Goal: Use online tool/utility

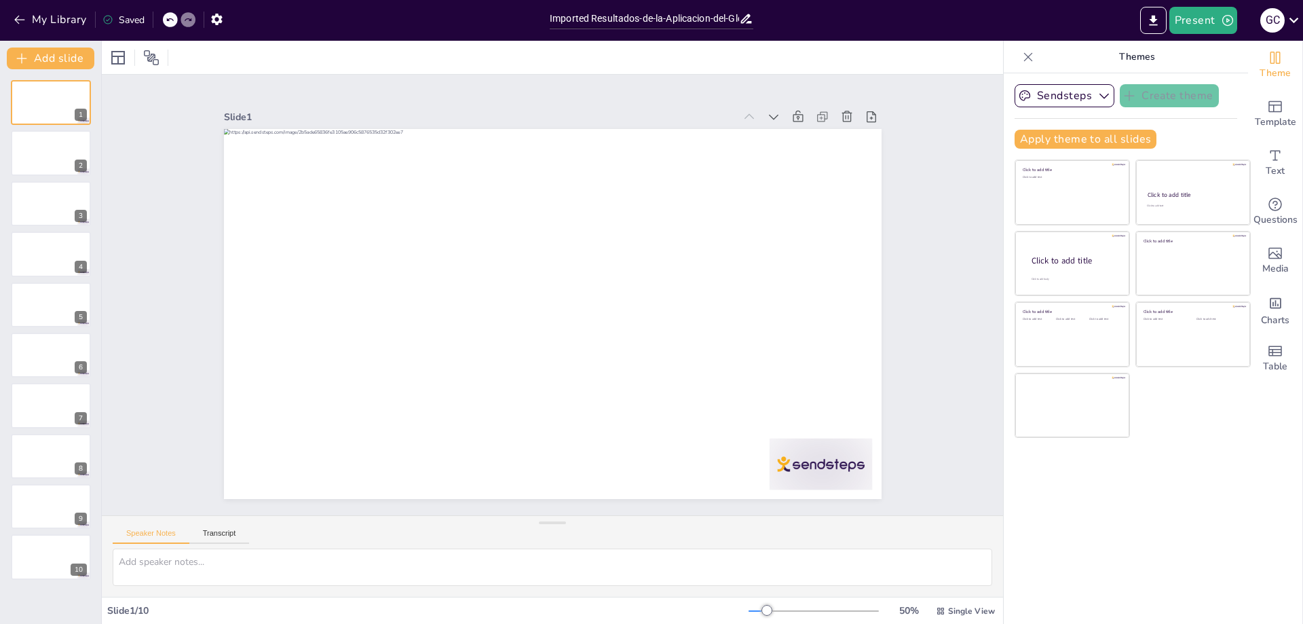
click at [1021, 56] on icon at bounding box center [1028, 57] width 14 height 14
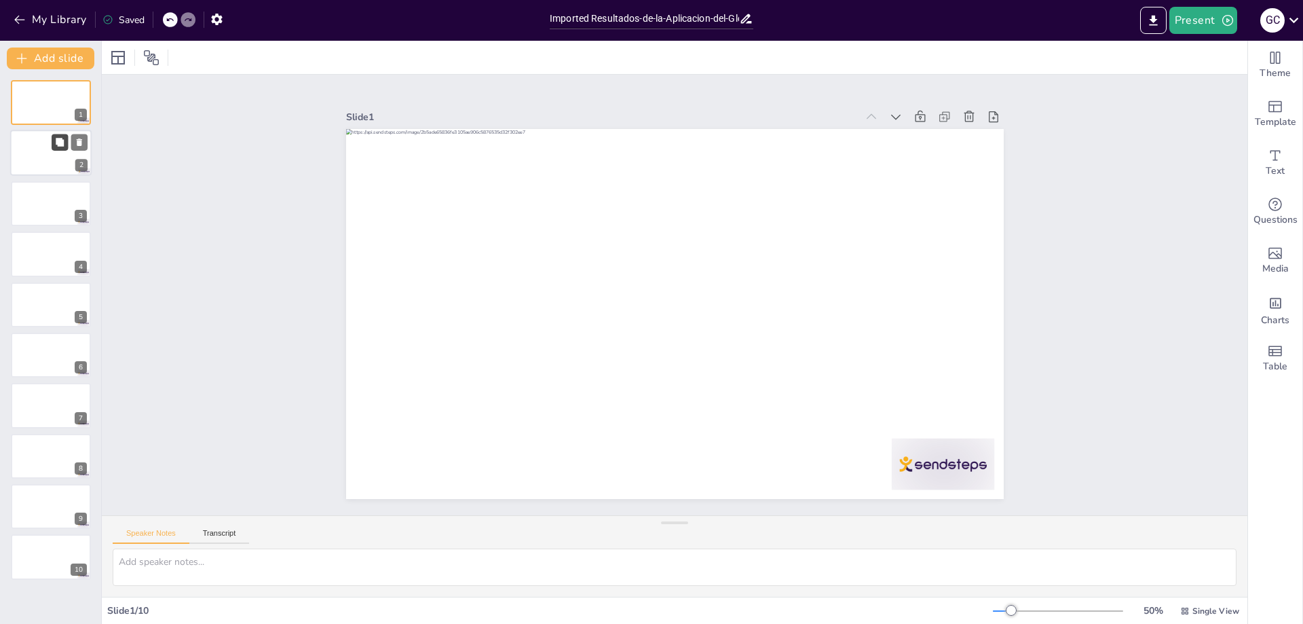
click at [54, 140] on button at bounding box center [60, 142] width 16 height 16
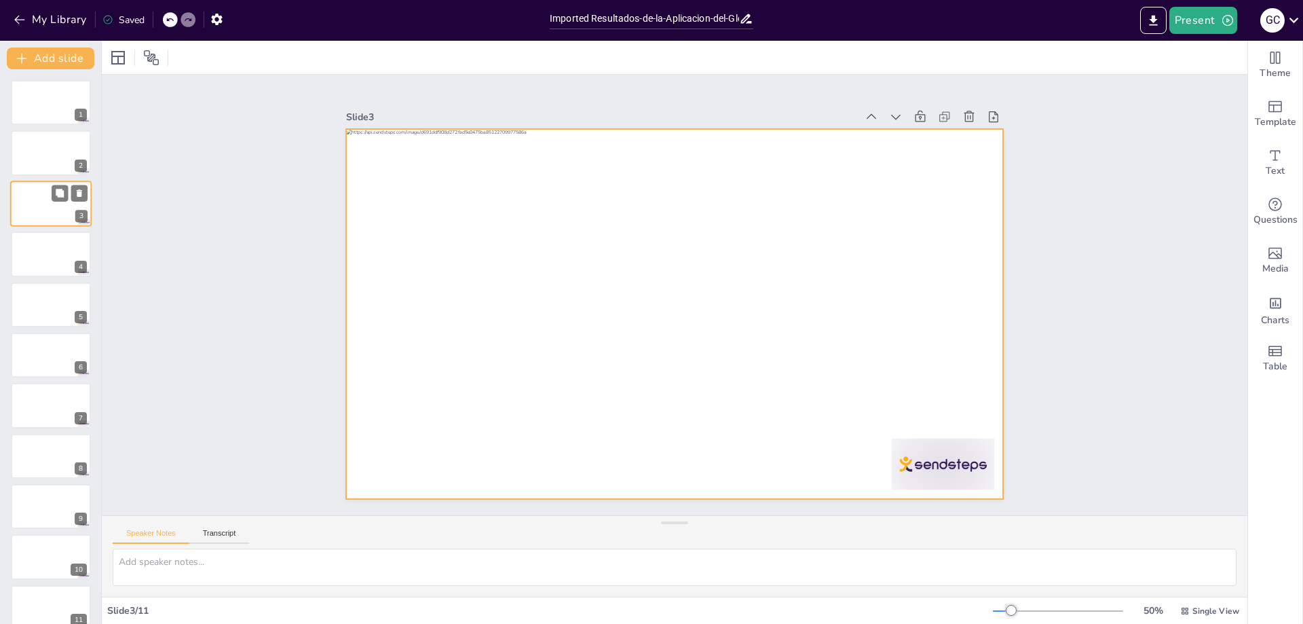
click at [35, 193] on div at bounding box center [50, 204] width 81 height 46
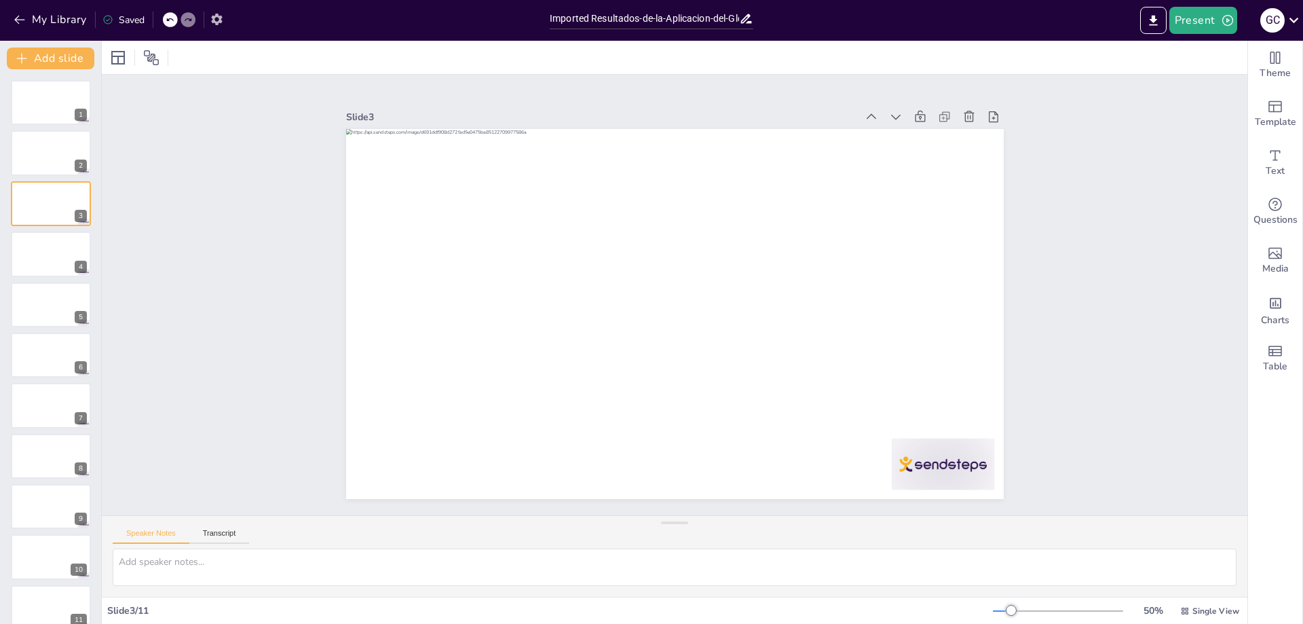
click at [212, 21] on icon "button" at bounding box center [216, 20] width 11 height 12
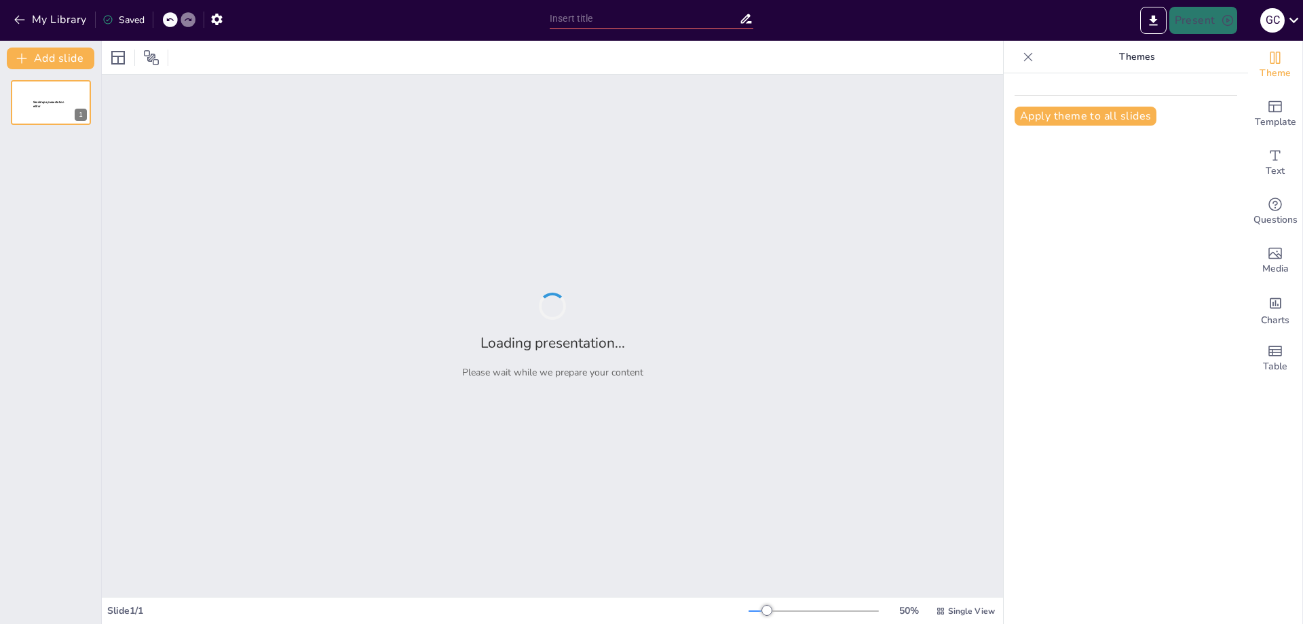
type input "Imported Resultados-de-la-Aplicacion-del-Global-Trigger-Tool-en-la-Deteccion-de…"
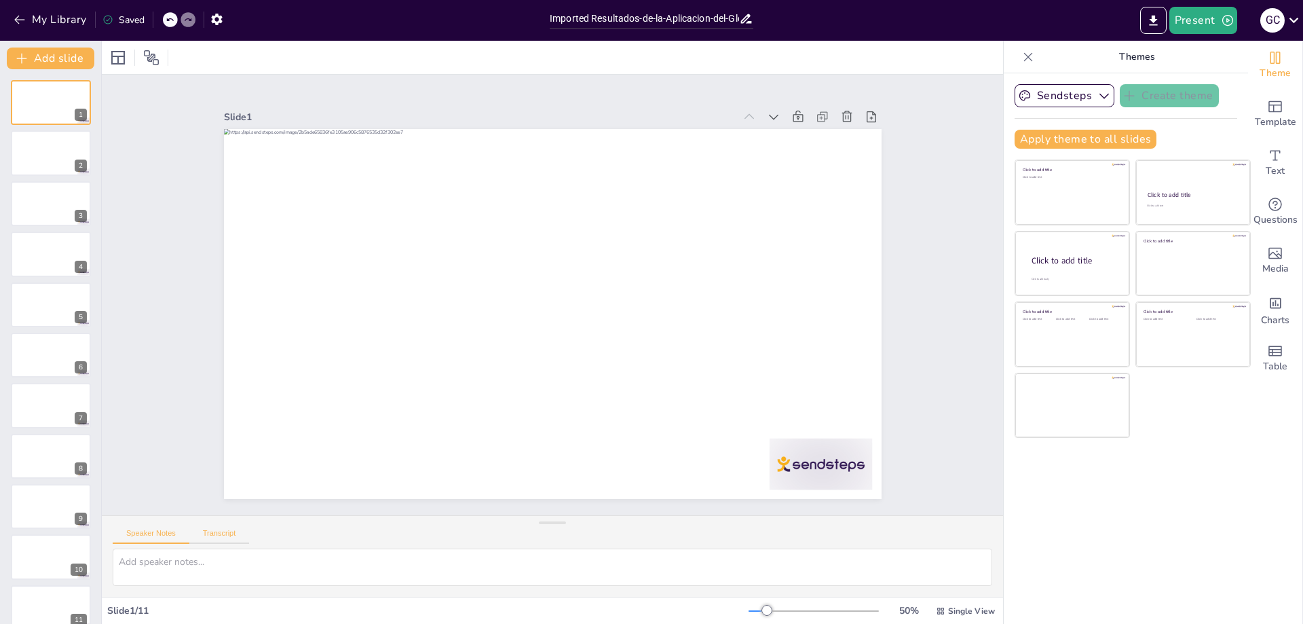
click at [209, 529] on button "Transcript" at bounding box center [219, 536] width 60 height 15
click at [115, 53] on icon at bounding box center [118, 58] width 16 height 16
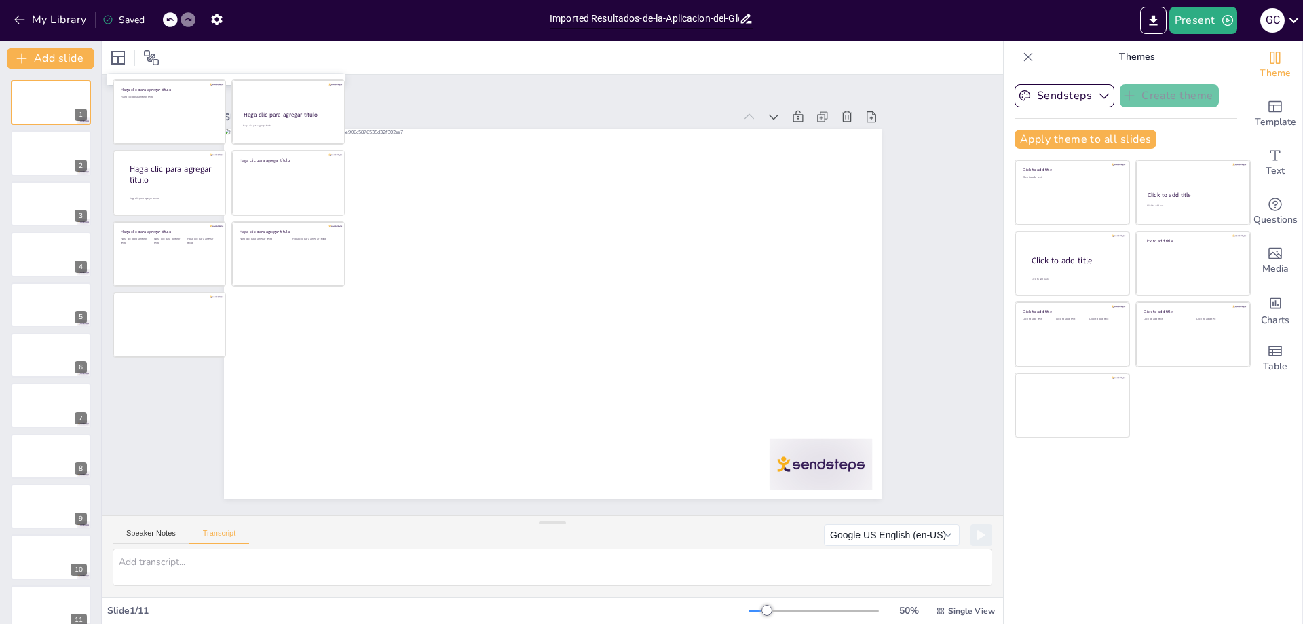
click at [244, 67] on div at bounding box center [552, 57] width 901 height 33
